Goal: Transaction & Acquisition: Subscribe to service/newsletter

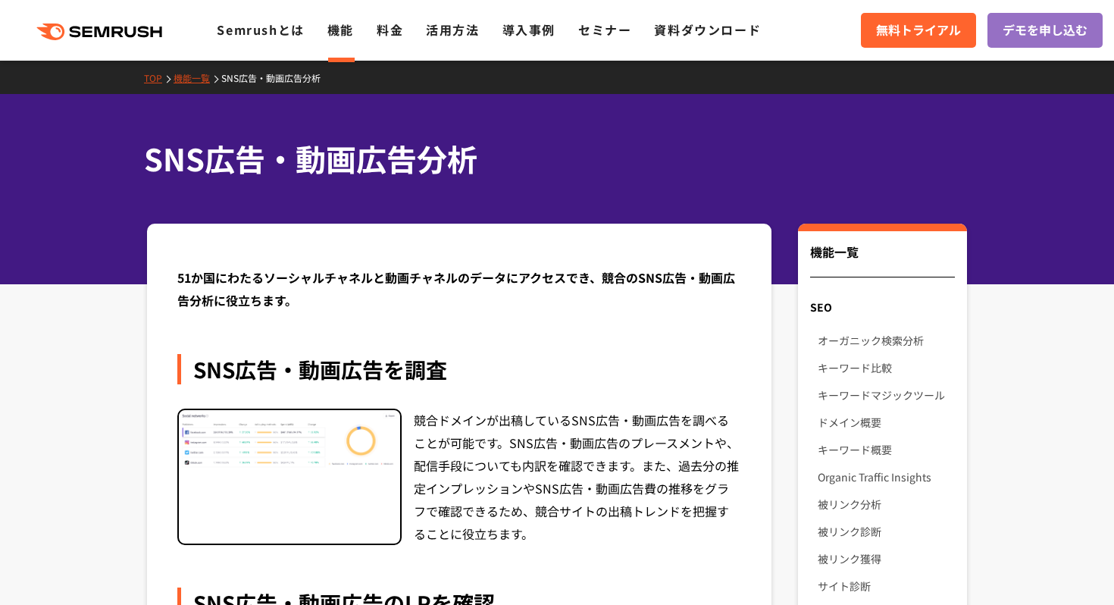
click at [120, 31] on icon ".cls {fill: #FF642D;}" at bounding box center [100, 31] width 171 height 17
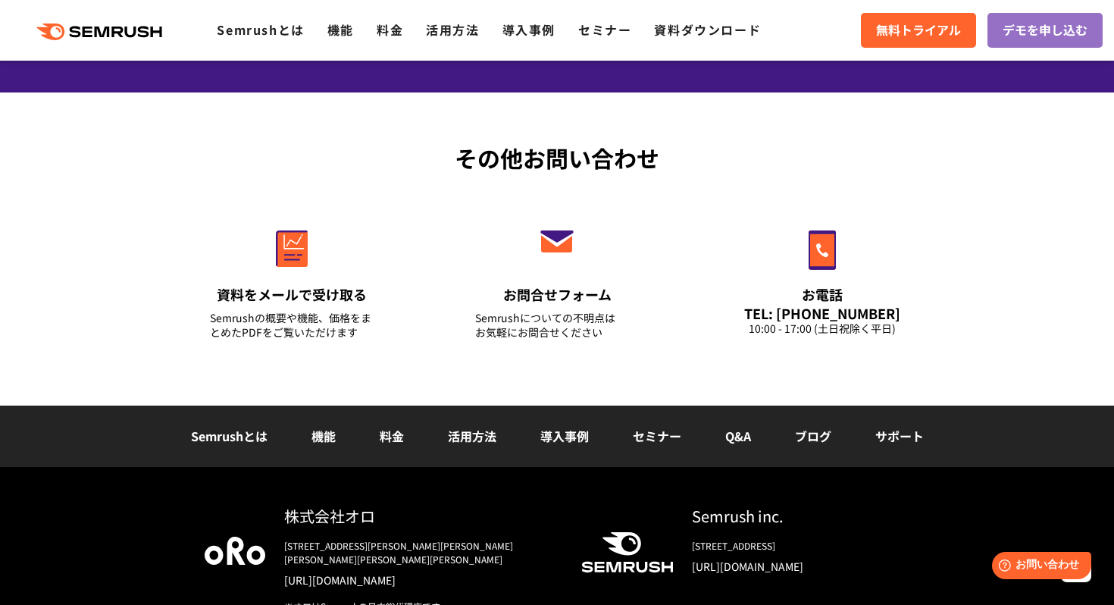
scroll to position [5389, 0]
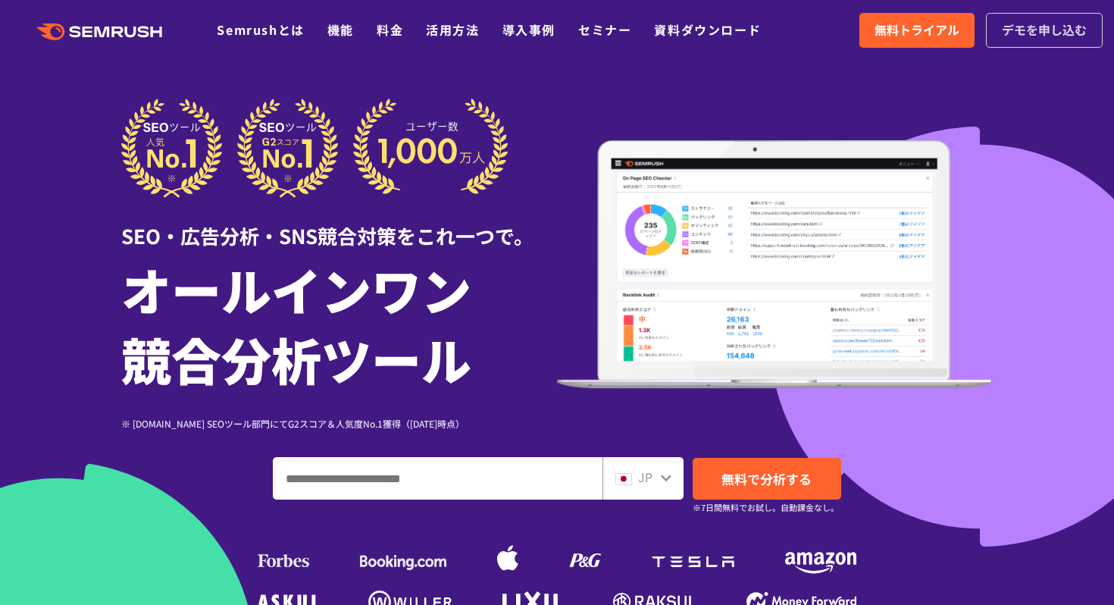
click at [1039, 39] on span "デモを申し込む" at bounding box center [1044, 30] width 85 height 20
click at [941, 35] on span "無料トライアル" at bounding box center [917, 30] width 85 height 20
